Goal: Book appointment/travel/reservation

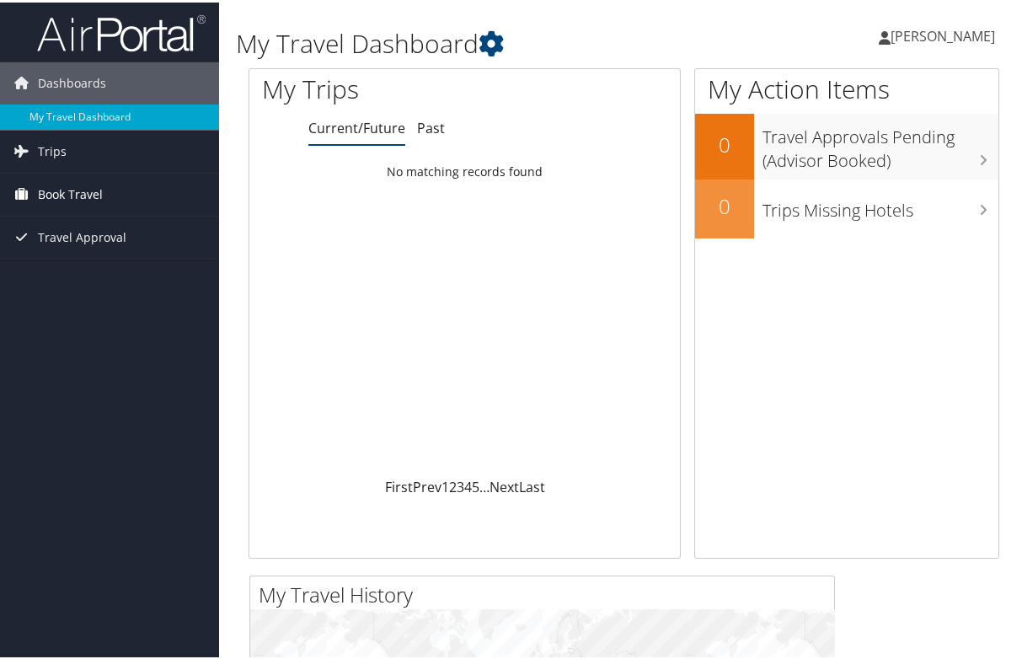
click at [88, 191] on span "Book Travel" at bounding box center [70, 192] width 65 height 42
click at [62, 185] on span "Book Travel" at bounding box center [70, 192] width 65 height 42
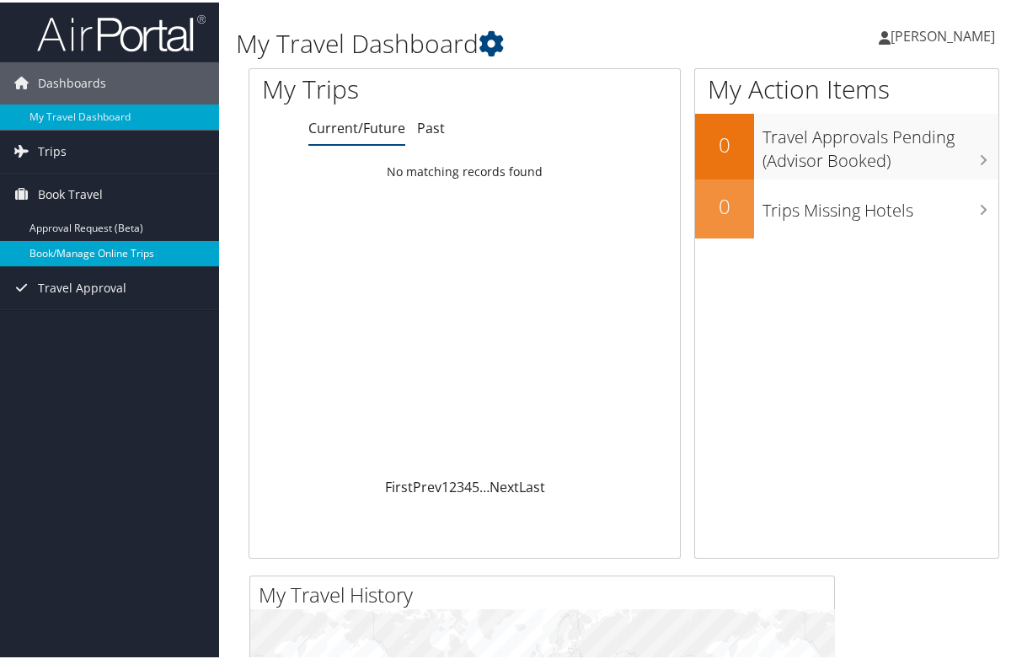
click at [56, 244] on link "Book/Manage Online Trips" at bounding box center [109, 251] width 219 height 25
click at [101, 255] on link "Book/Manage Online Trips" at bounding box center [109, 251] width 219 height 25
click at [107, 256] on link "Book/Manage Online Trips" at bounding box center [109, 251] width 219 height 25
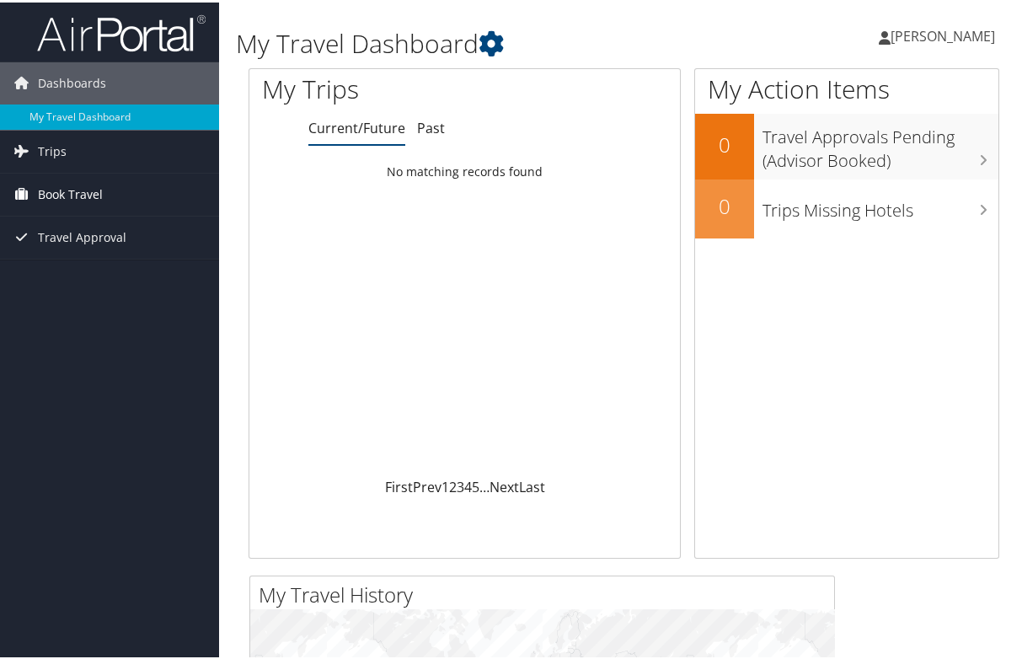
click at [132, 189] on link "Book Travel" at bounding box center [109, 192] width 219 height 42
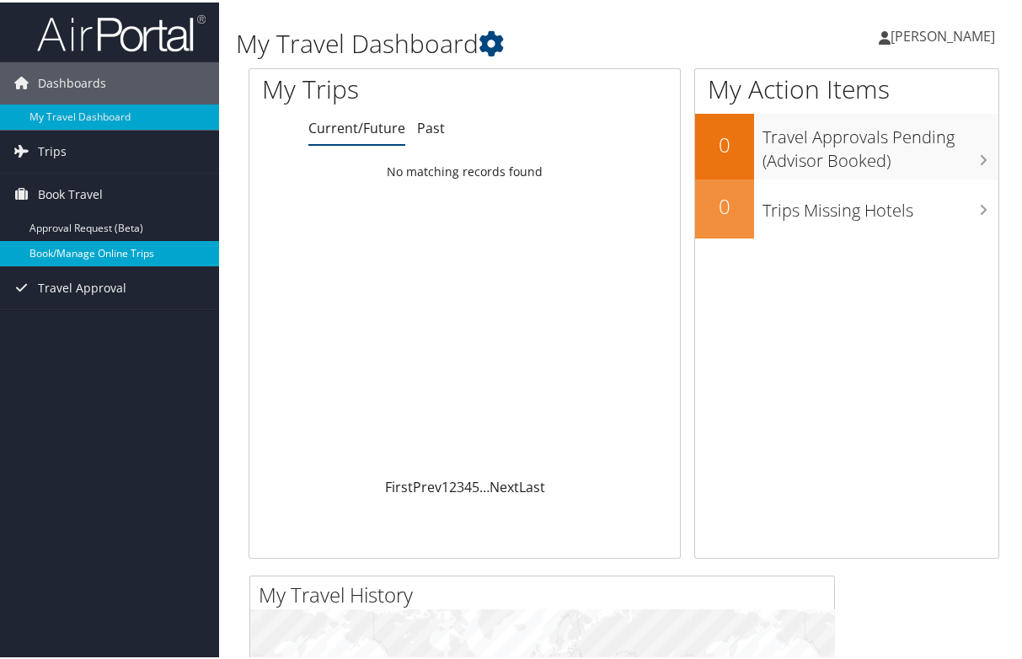
click at [83, 248] on link "Book/Manage Online Trips" at bounding box center [109, 251] width 219 height 25
click at [116, 251] on link "Book/Manage Online Trips" at bounding box center [109, 251] width 219 height 25
